Goal: Task Accomplishment & Management: Manage account settings

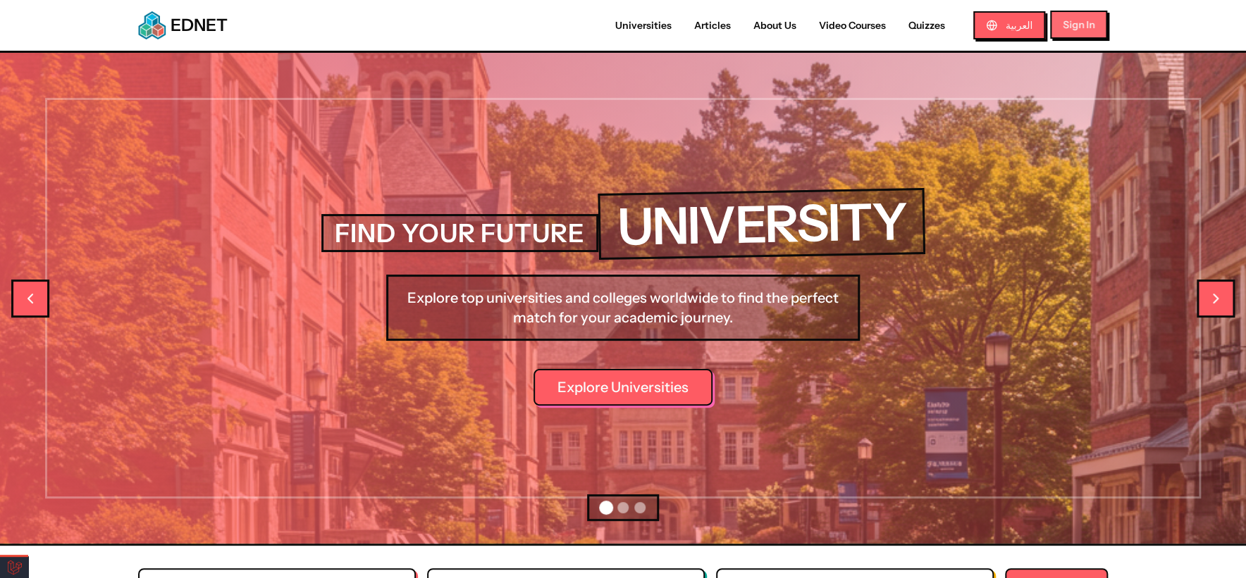
click at [1099, 25] on button "Sign In" at bounding box center [1078, 25] width 57 height 28
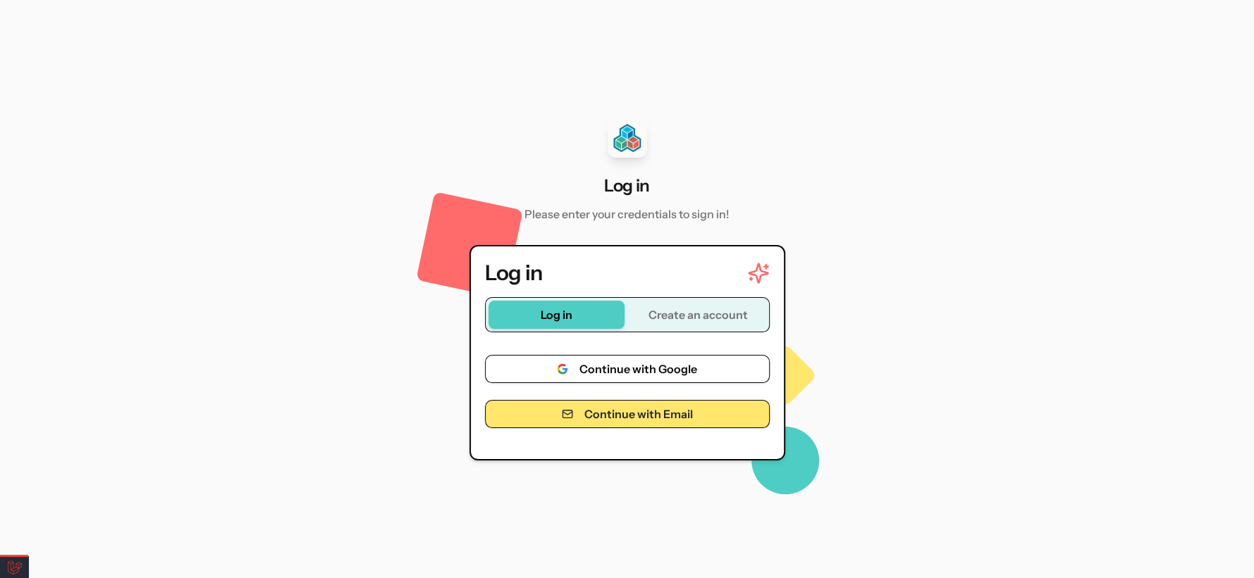
click at [635, 418] on button "Continue with Email" at bounding box center [627, 414] width 285 height 28
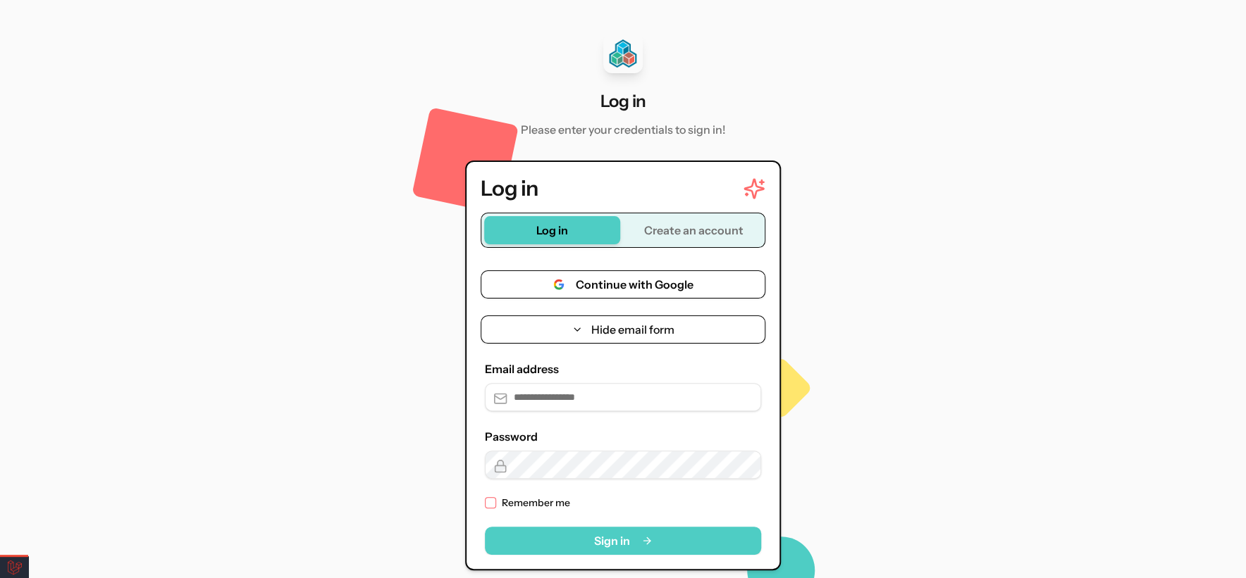
type input "**********"
click at [626, 540] on button "Sign in" at bounding box center [623, 541] width 276 height 28
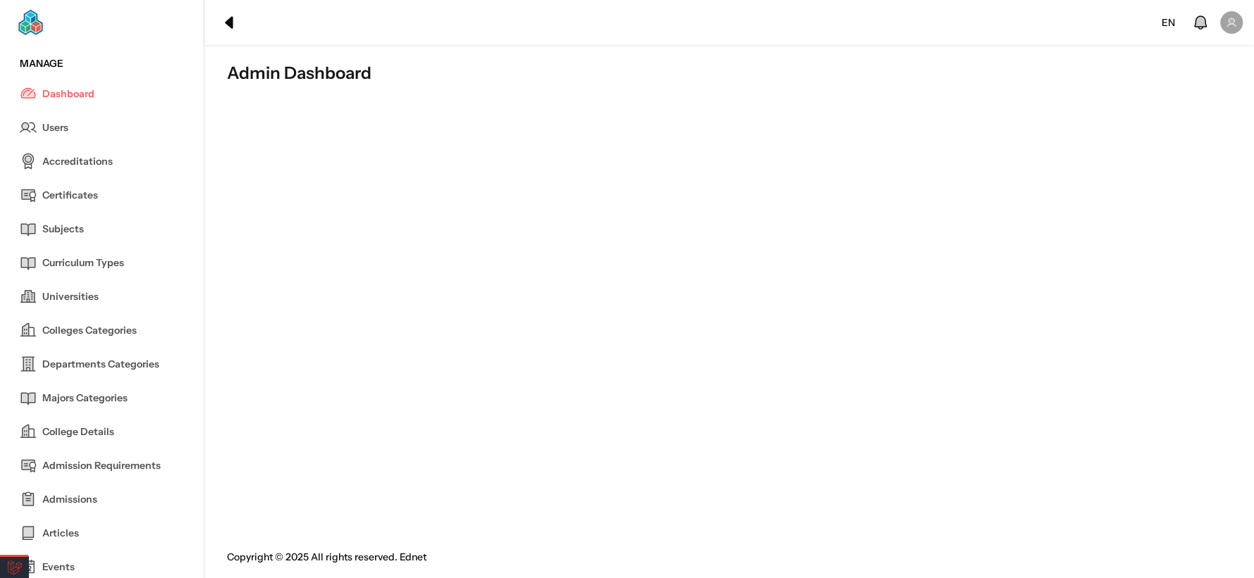
click at [92, 294] on span "Universities" at bounding box center [70, 297] width 56 height 15
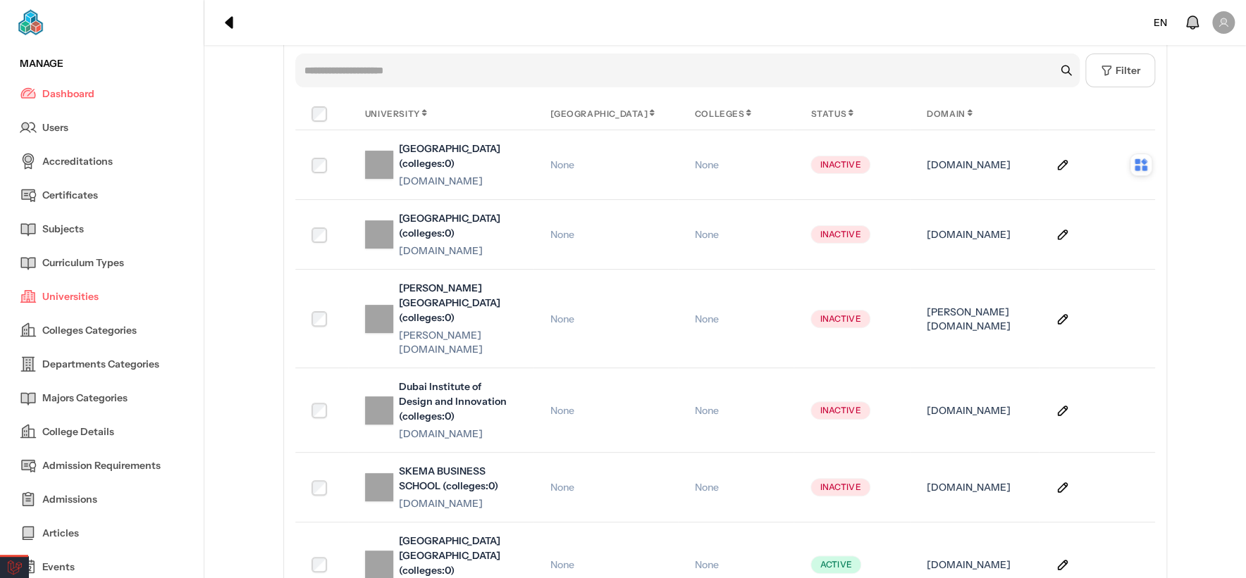
scroll to position [9, 0]
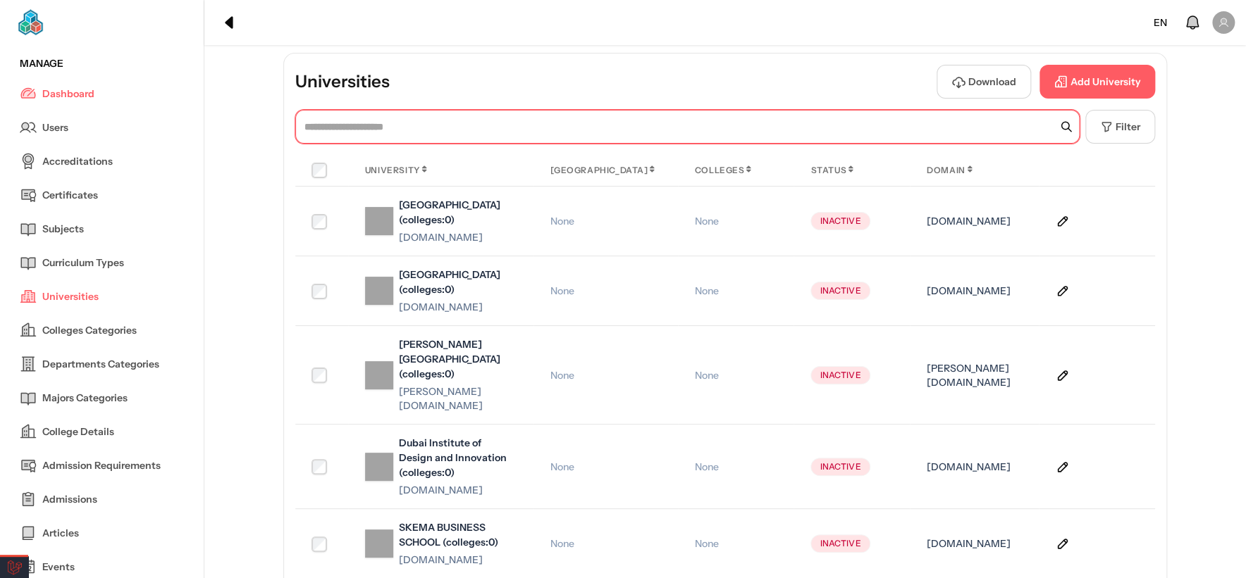
click at [562, 130] on input "text" at bounding box center [687, 127] width 784 height 34
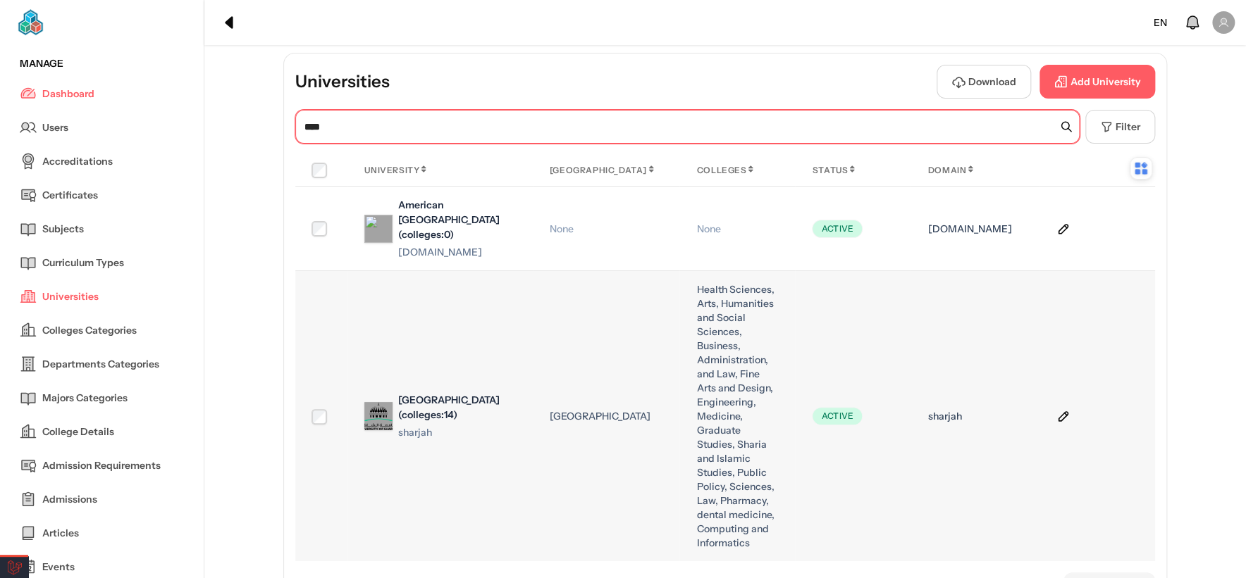
type input "****"
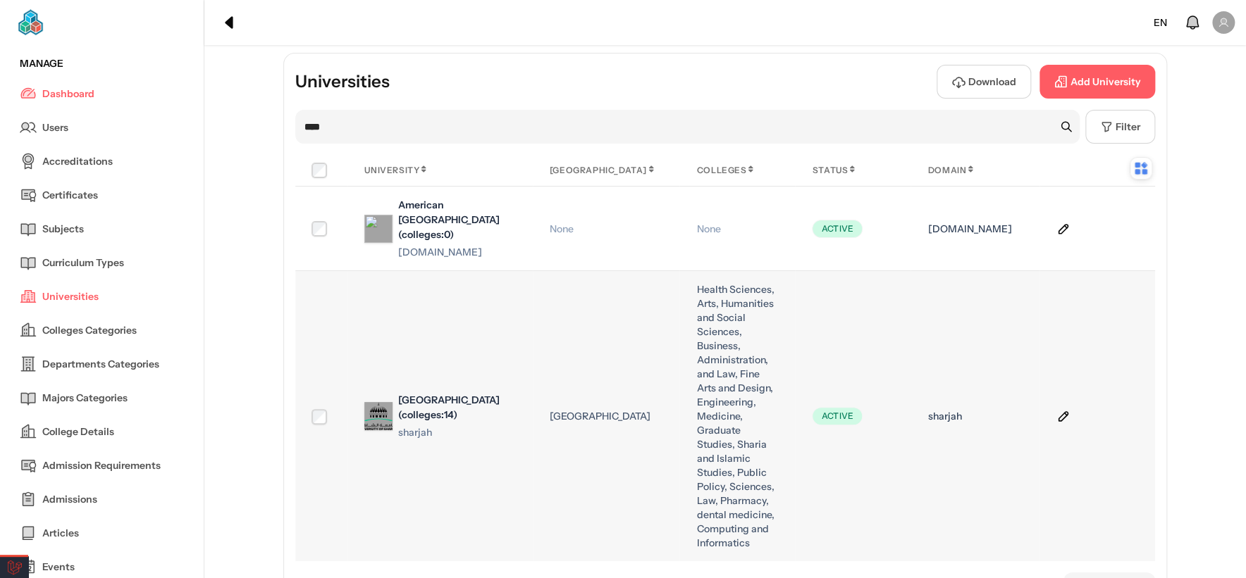
click at [1058, 420] on icon at bounding box center [1062, 416] width 9 height 9
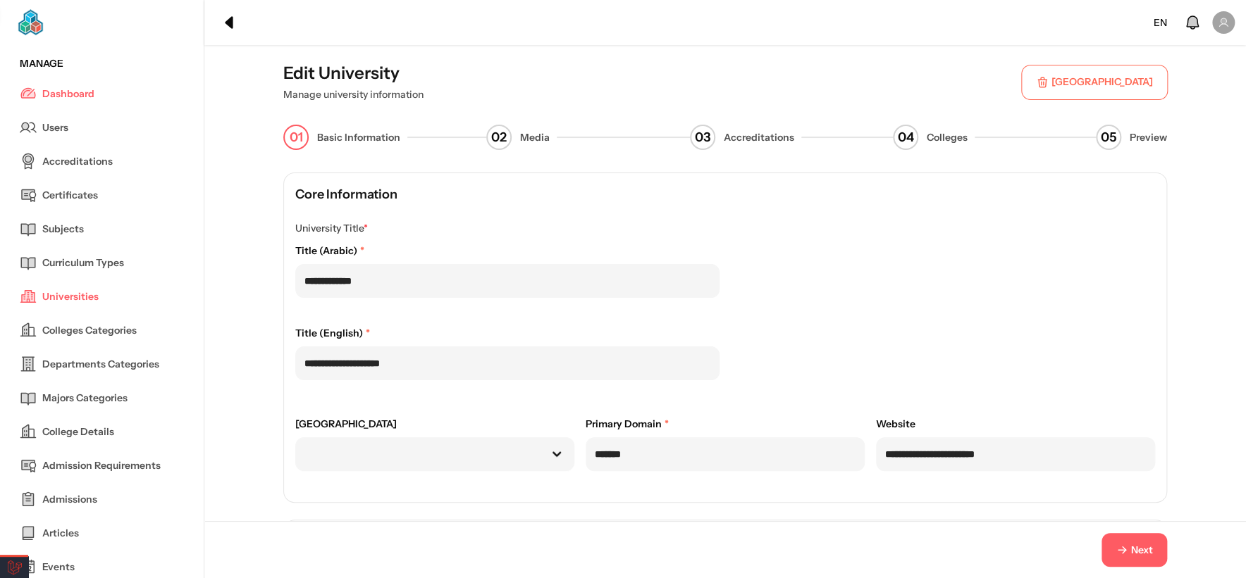
click at [1102, 541] on button "Next" at bounding box center [1134, 550] width 66 height 34
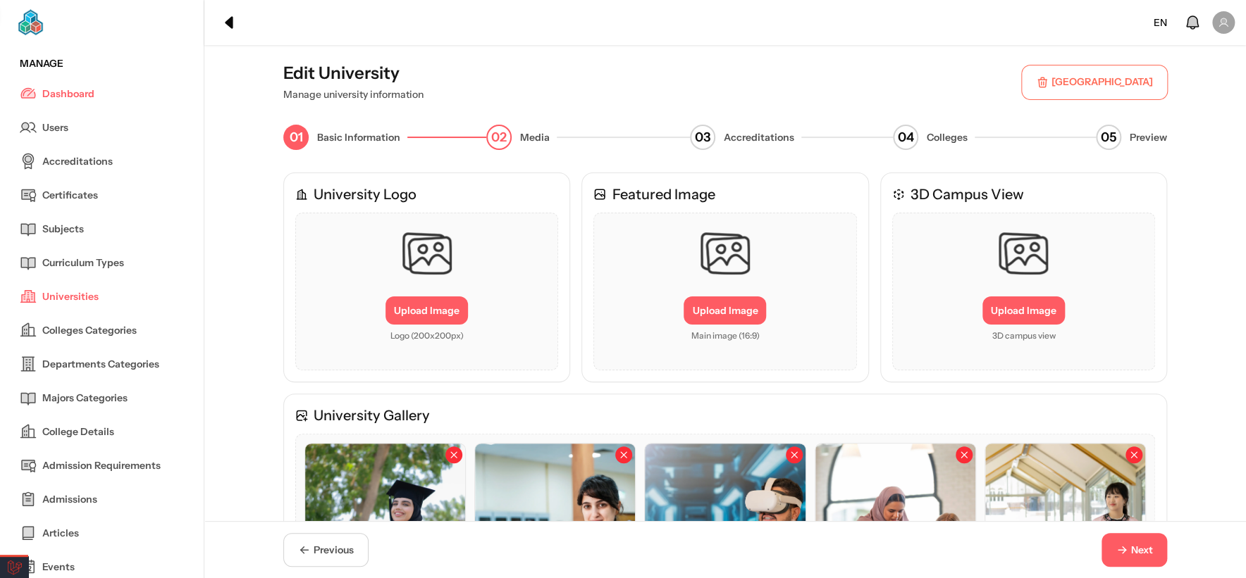
click at [1125, 551] on icon "button" at bounding box center [1121, 550] width 13 height 13
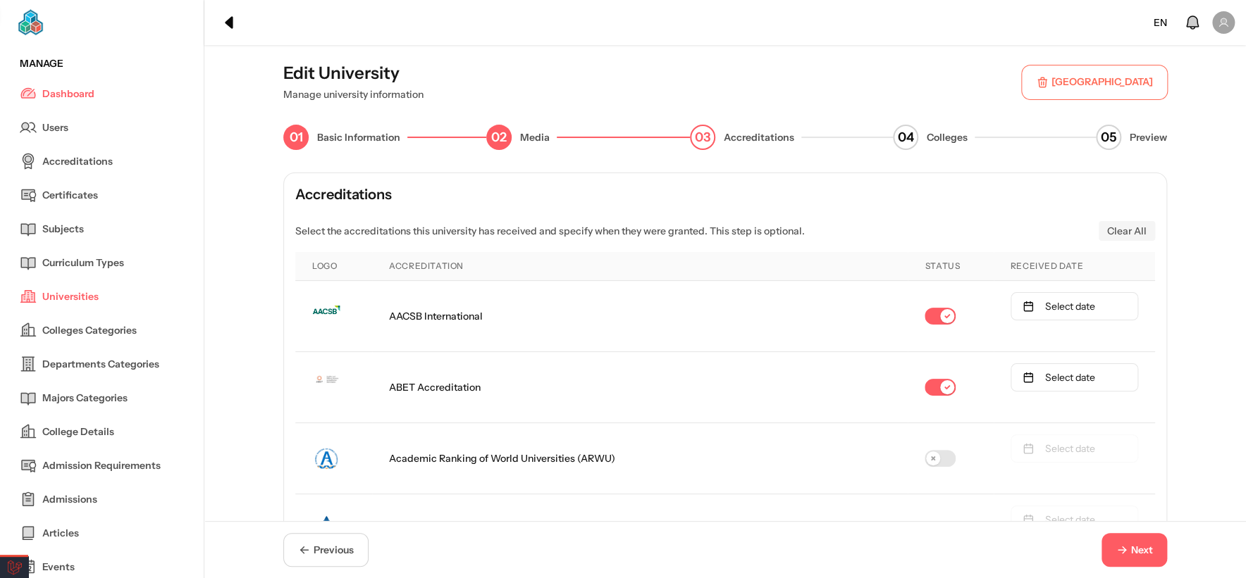
click at [1125, 551] on icon "button" at bounding box center [1121, 550] width 13 height 13
